Goal: Transaction & Acquisition: Purchase product/service

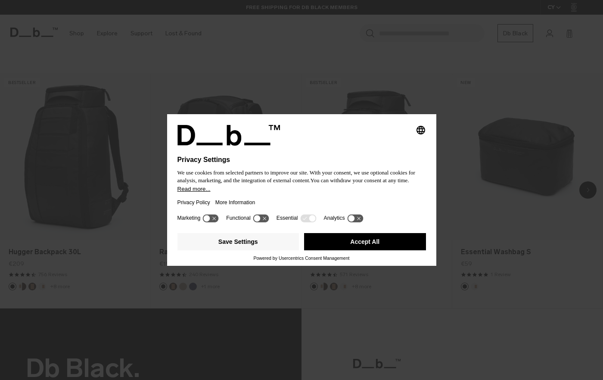
scroll to position [692, 0]
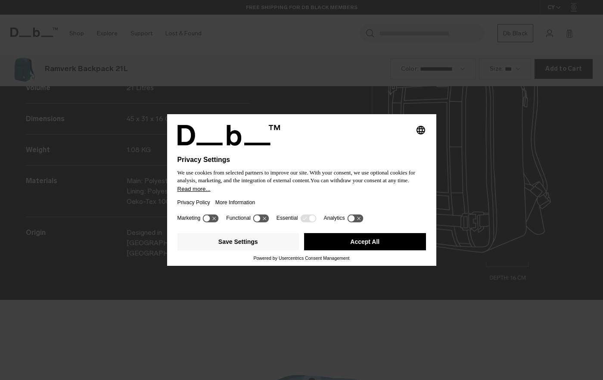
scroll to position [1140, 0]
